Goal: Check status: Check status

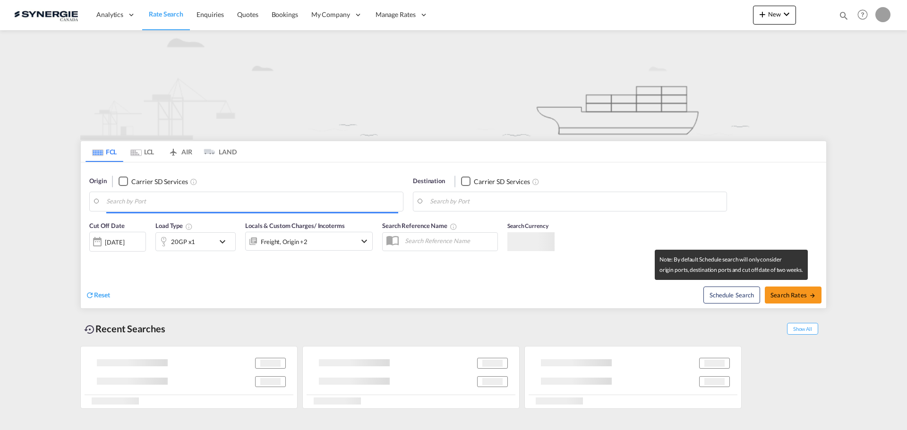
type input "Saskatoon, SK, CASAK"
type input "Navegantes, BRNVT"
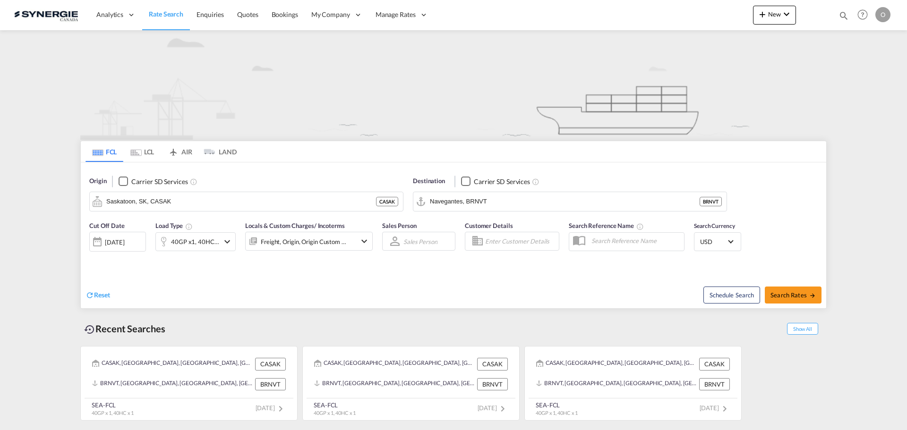
click at [845, 17] on md-icon "icon-magnify" at bounding box center [843, 15] width 10 height 10
drag, startPoint x: 699, startPoint y: 13, endPoint x: 699, endPoint y: 19, distance: 6.1
click at [699, 13] on select "Bookings Quotes Enquiries" at bounding box center [693, 15] width 45 height 17
select select "Quotes"
click at [671, 7] on select "Bookings Quotes Enquiries" at bounding box center [693, 15] width 45 height 17
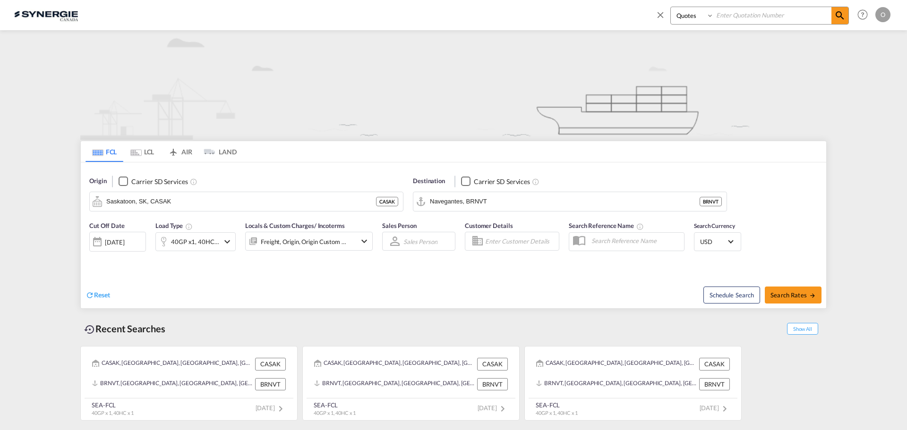
click at [775, 17] on input at bounding box center [773, 15] width 118 height 17
paste input "SYC000013891"
type input "SYC000013891"
click at [836, 18] on md-icon "icon-magnify" at bounding box center [839, 15] width 11 height 11
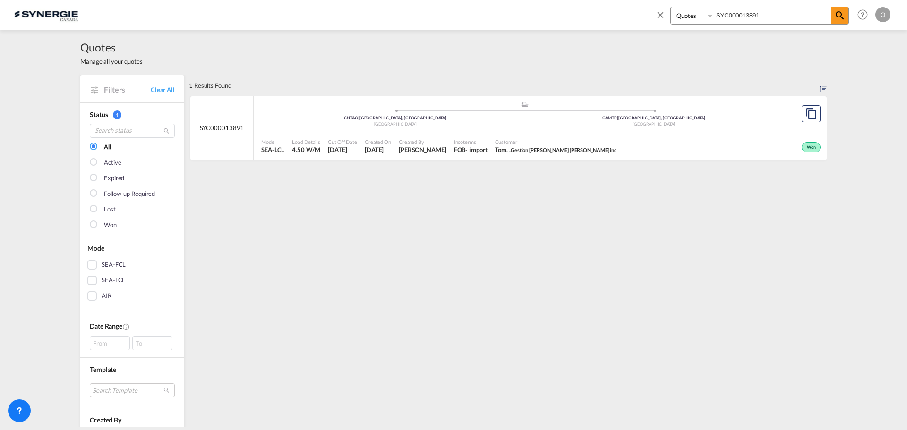
click at [622, 129] on div ".a{fill:#aaa8ad;} .a{fill:#aaa8ad;} CNTAO | Qingdao, SD China CAMTR | Montreal,…" at bounding box center [524, 116] width 527 height 31
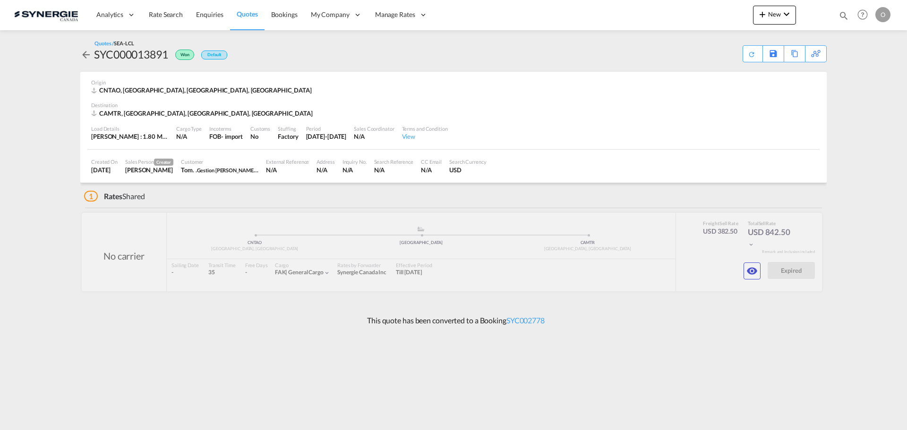
click at [752, 267] on md-icon "icon-eye" at bounding box center [751, 270] width 11 height 11
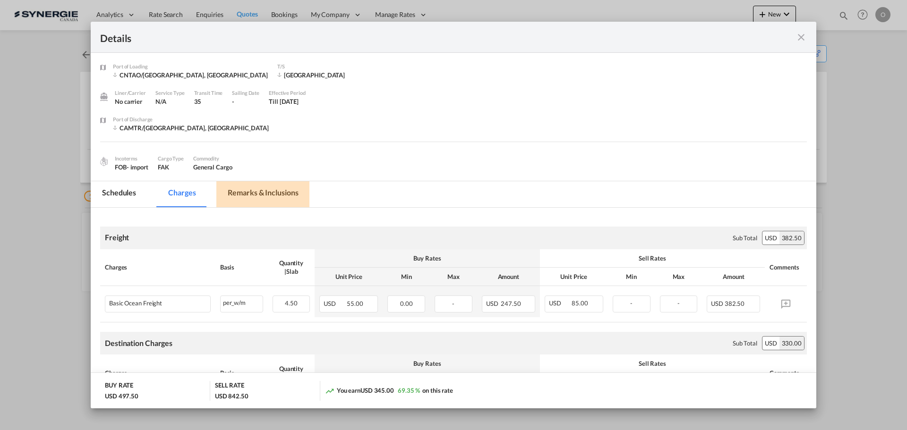
click at [268, 195] on md-tab-item "Remarks & Inclusions" at bounding box center [262, 194] width 93 height 26
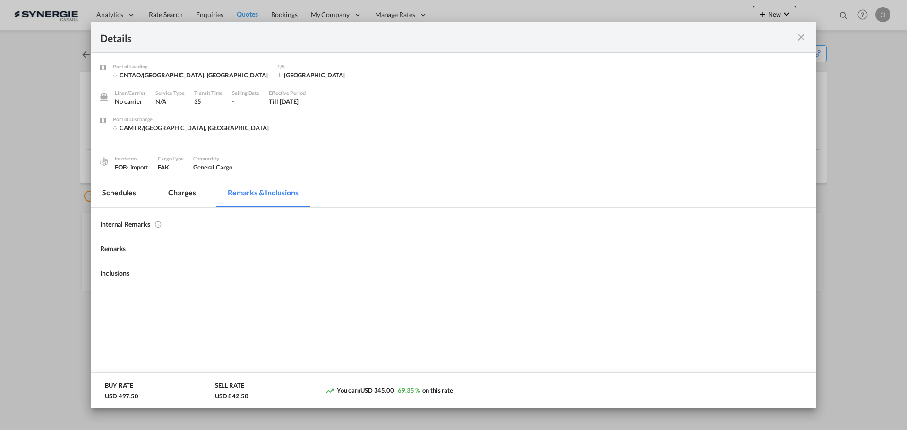
click at [180, 199] on md-tab-item "Charges" at bounding box center [182, 194] width 50 height 26
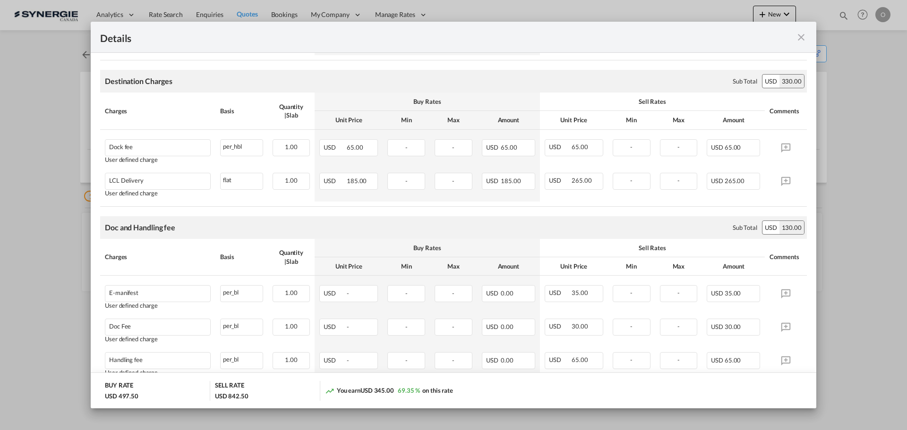
scroll to position [283, 0]
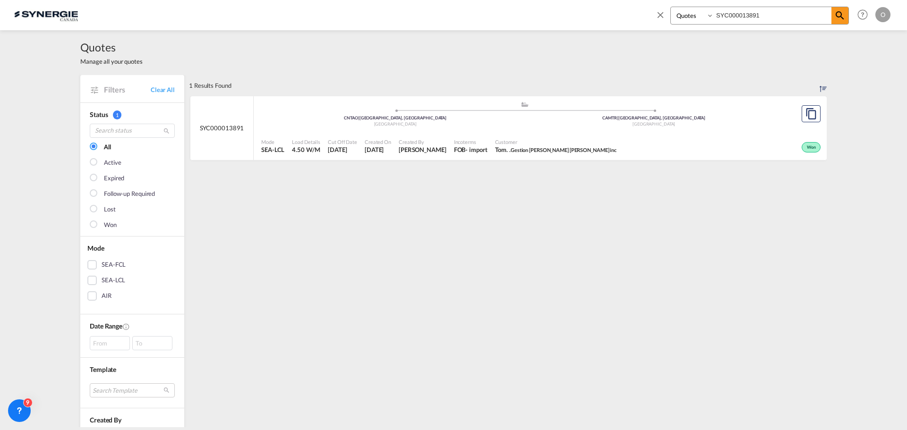
select select "Quotes"
type input "SYC000013987"
click at [838, 15] on md-icon "icon-magnify" at bounding box center [839, 15] width 11 height 11
click at [708, 134] on div "Mode SEA-LCL Load Details 0.89 W/M Cut Off Date [DATE] Created On [DATE] Create…" at bounding box center [540, 146] width 573 height 28
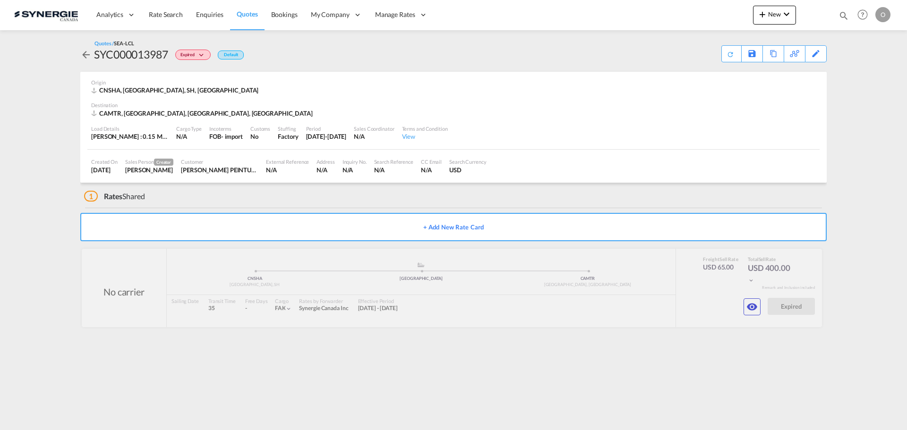
click at [753, 305] on md-icon "icon-eye" at bounding box center [751, 306] width 11 height 11
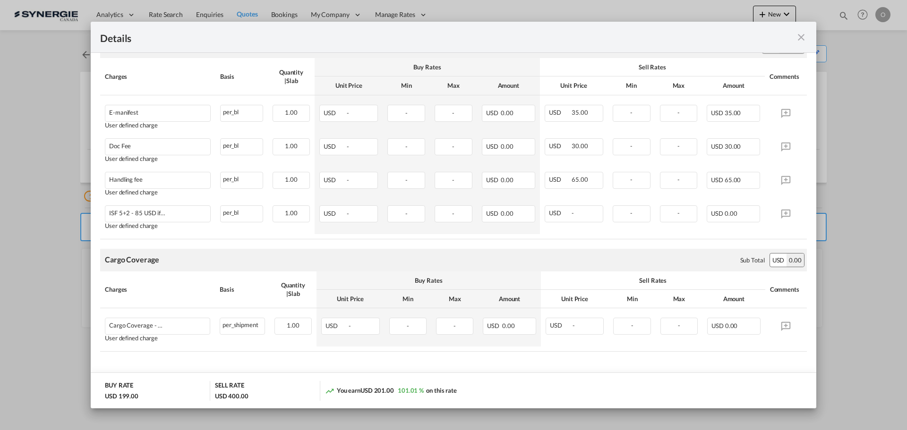
scroll to position [479, 0]
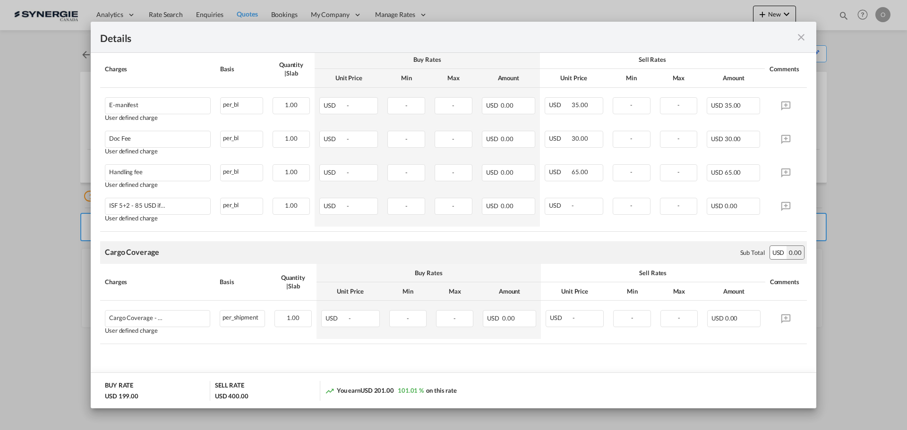
click at [804, 36] on md-icon "icon-close fg-AAA8AD m-0 cursor" at bounding box center [800, 37] width 11 height 11
